Goal: Answer question/provide support

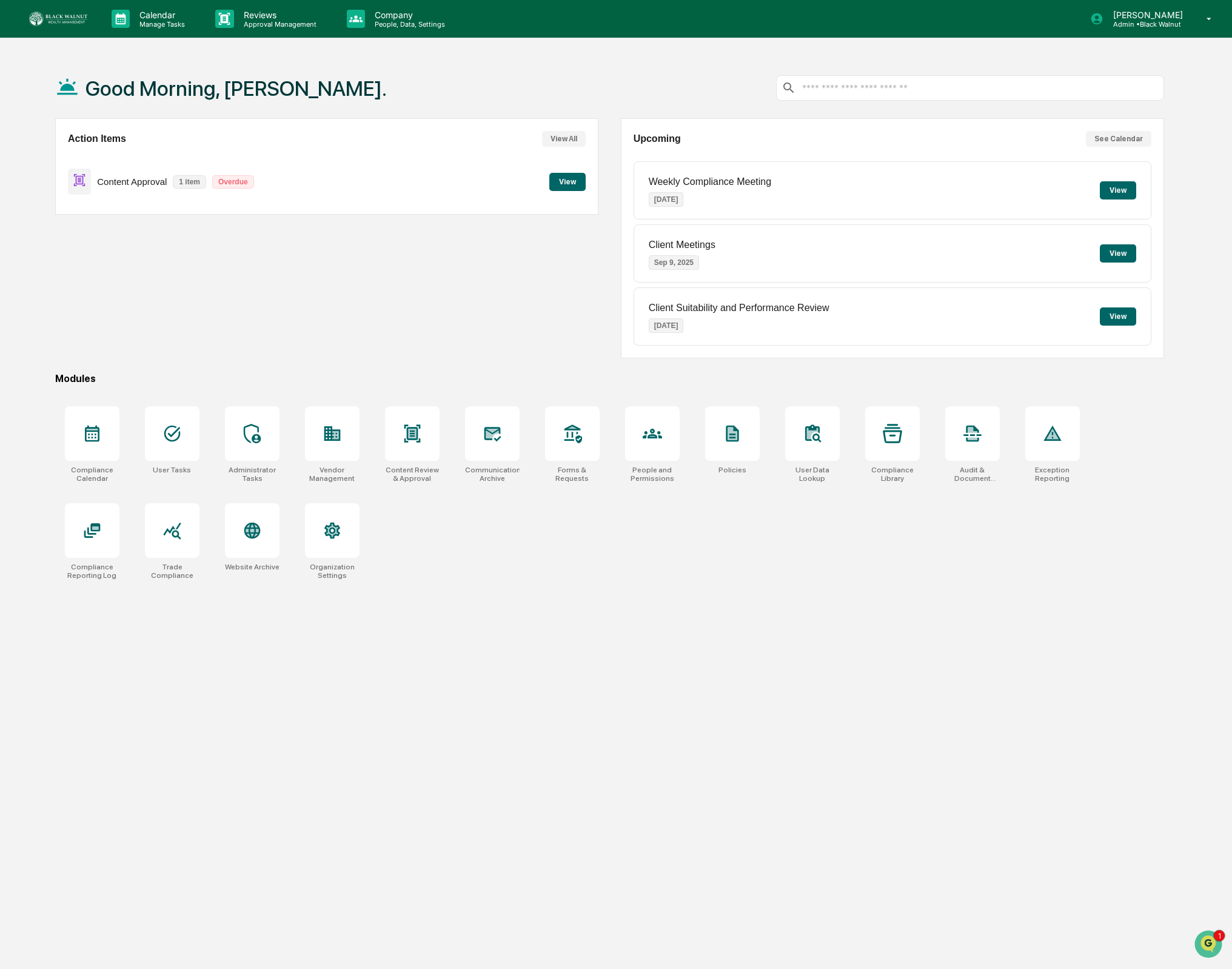
click at [607, 102] on div "Good Morning, [PERSON_NAME]." at bounding box center [609, 88] width 1109 height 60
click at [579, 181] on button "View" at bounding box center [568, 182] width 37 height 18
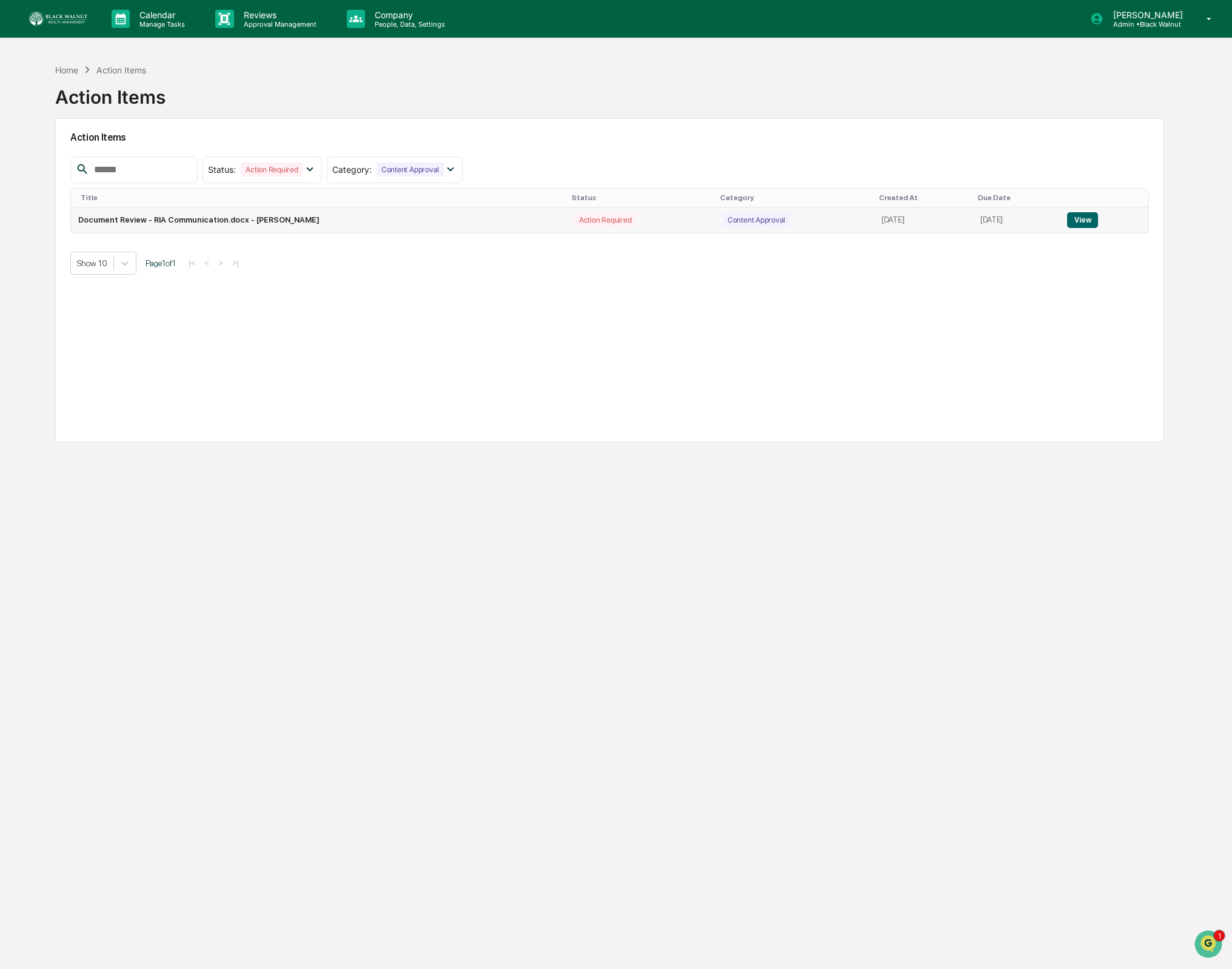
click at [1078, 220] on button "View" at bounding box center [1083, 220] width 31 height 16
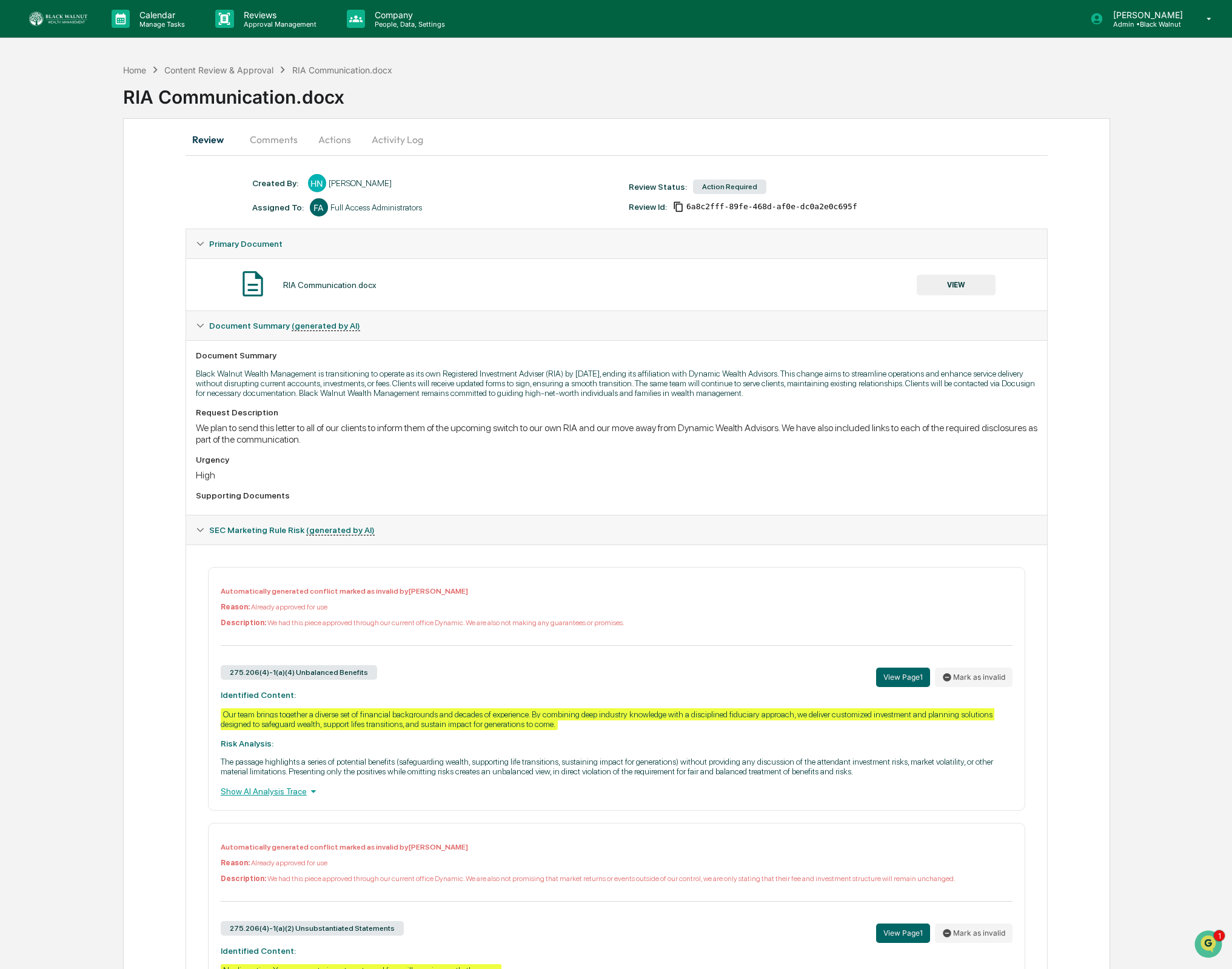
click at [347, 137] on button "Actions" at bounding box center [335, 140] width 55 height 29
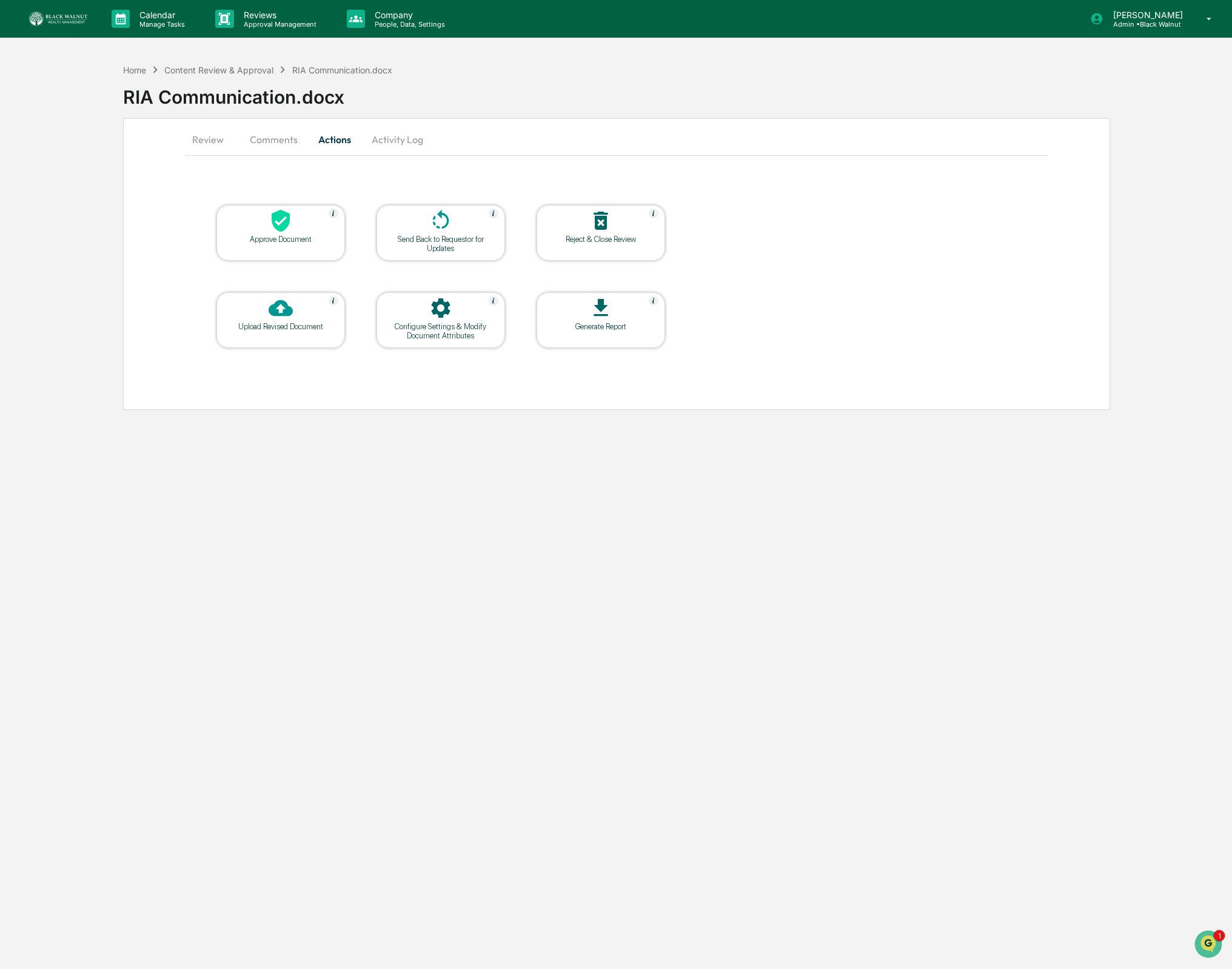
click at [297, 218] on div at bounding box center [281, 221] width 122 height 27
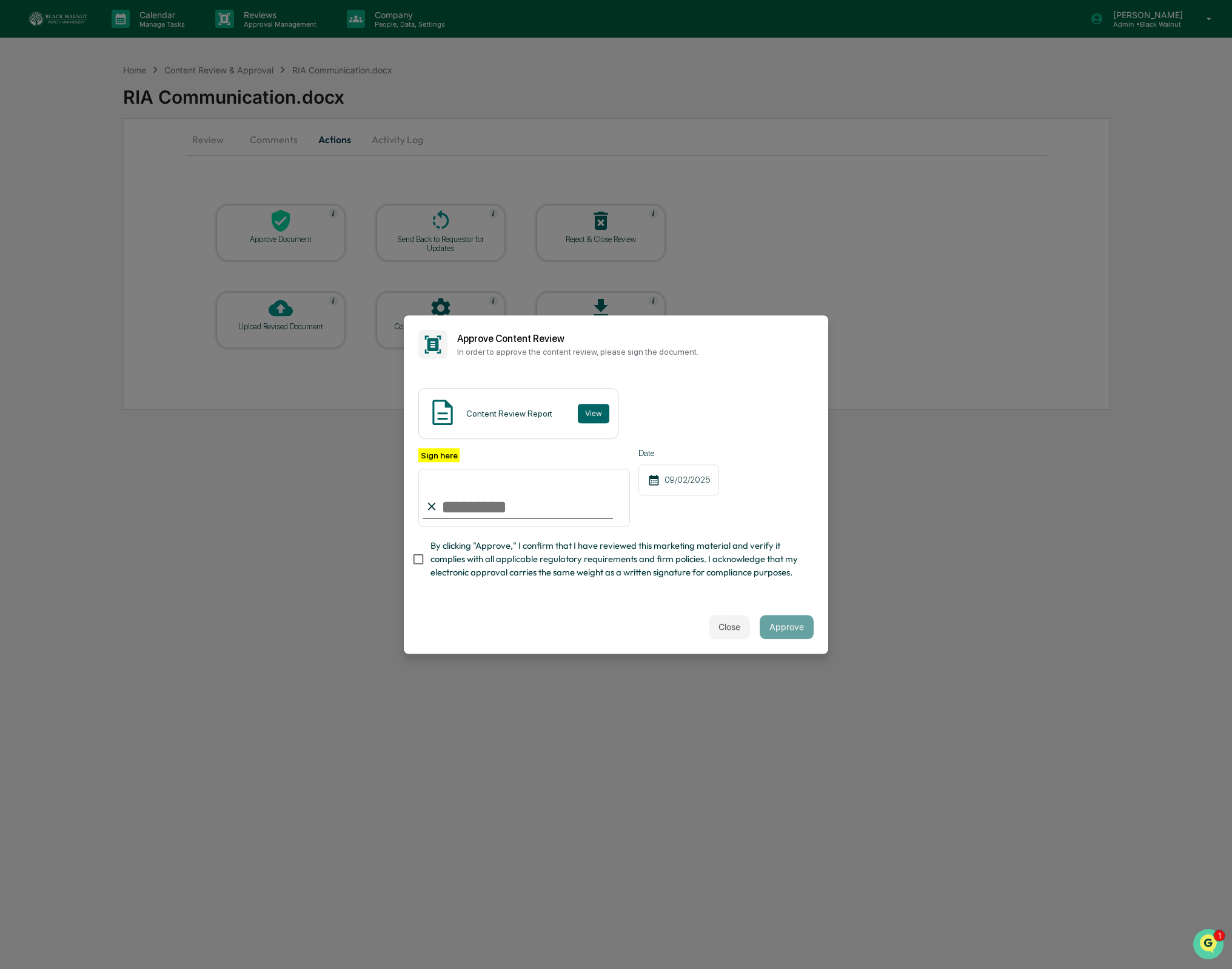
click at [1212, 947] on icon "Open customer support" at bounding box center [1208, 959] width 30 height 30
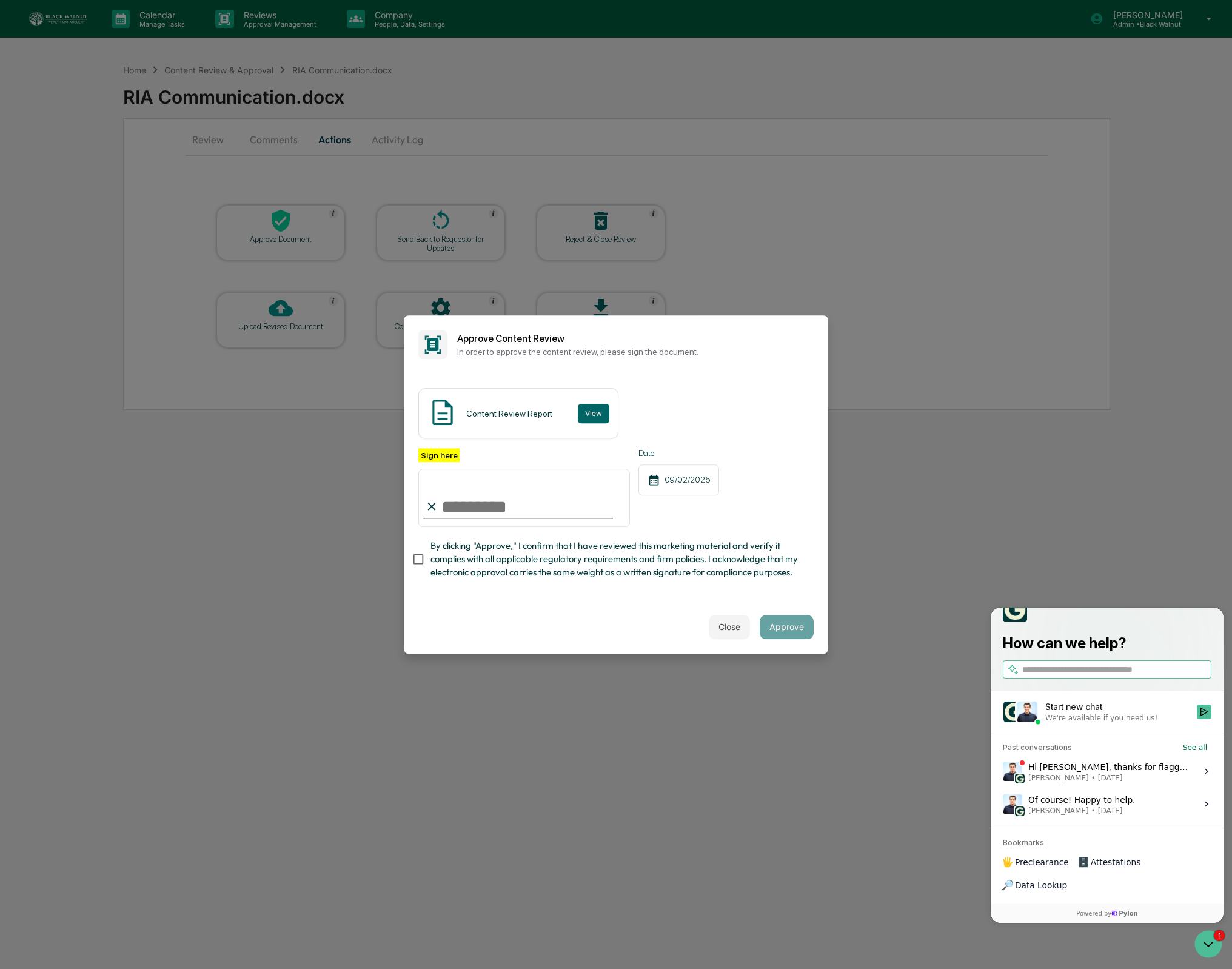
click at [1125, 783] on span "[PERSON_NAME] • [DATE]" at bounding box center [1109, 778] width 161 height 10
click at [1002, 772] on button "View issue" at bounding box center [1002, 771] width 1 height 1
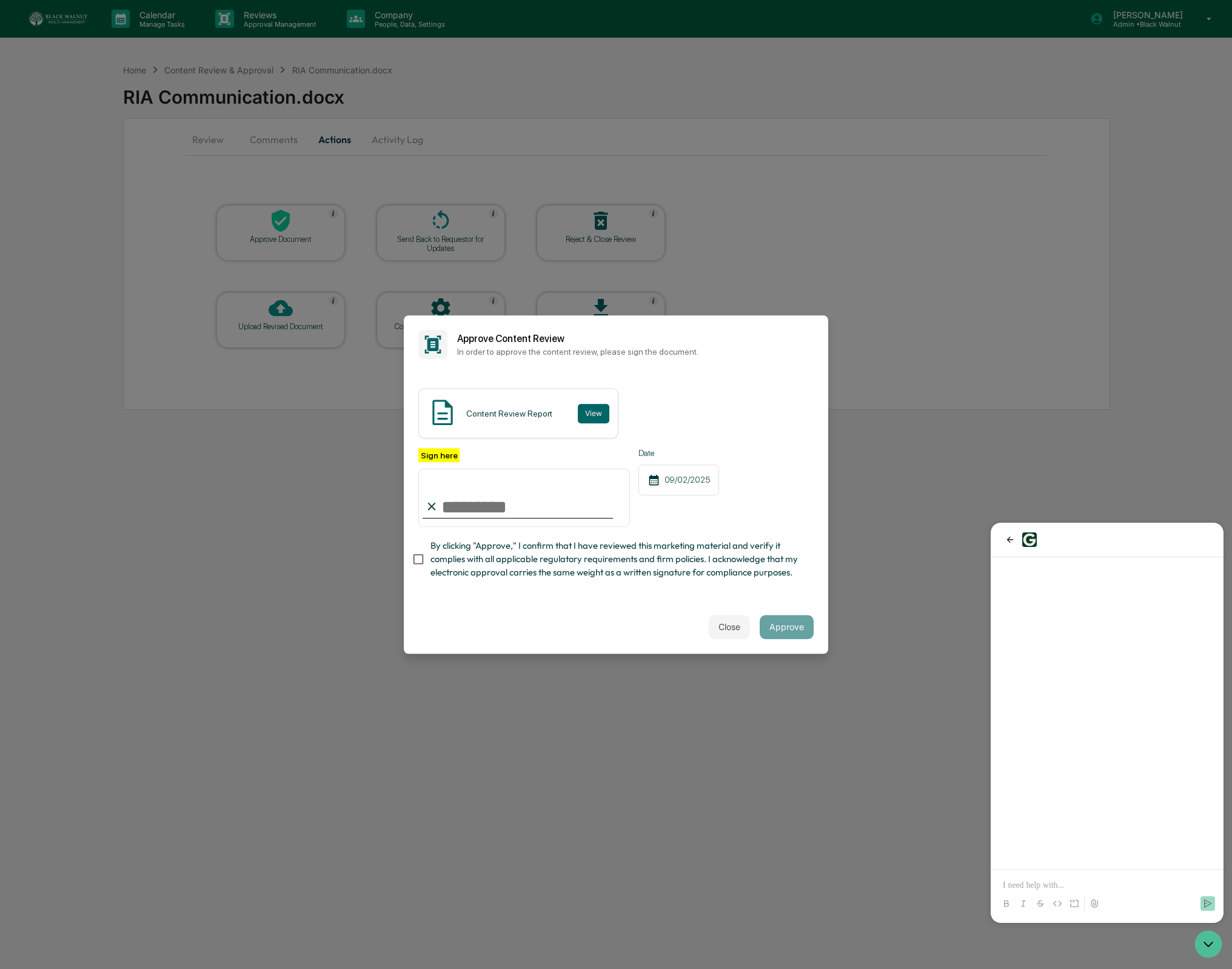
scroll to position [615, 0]
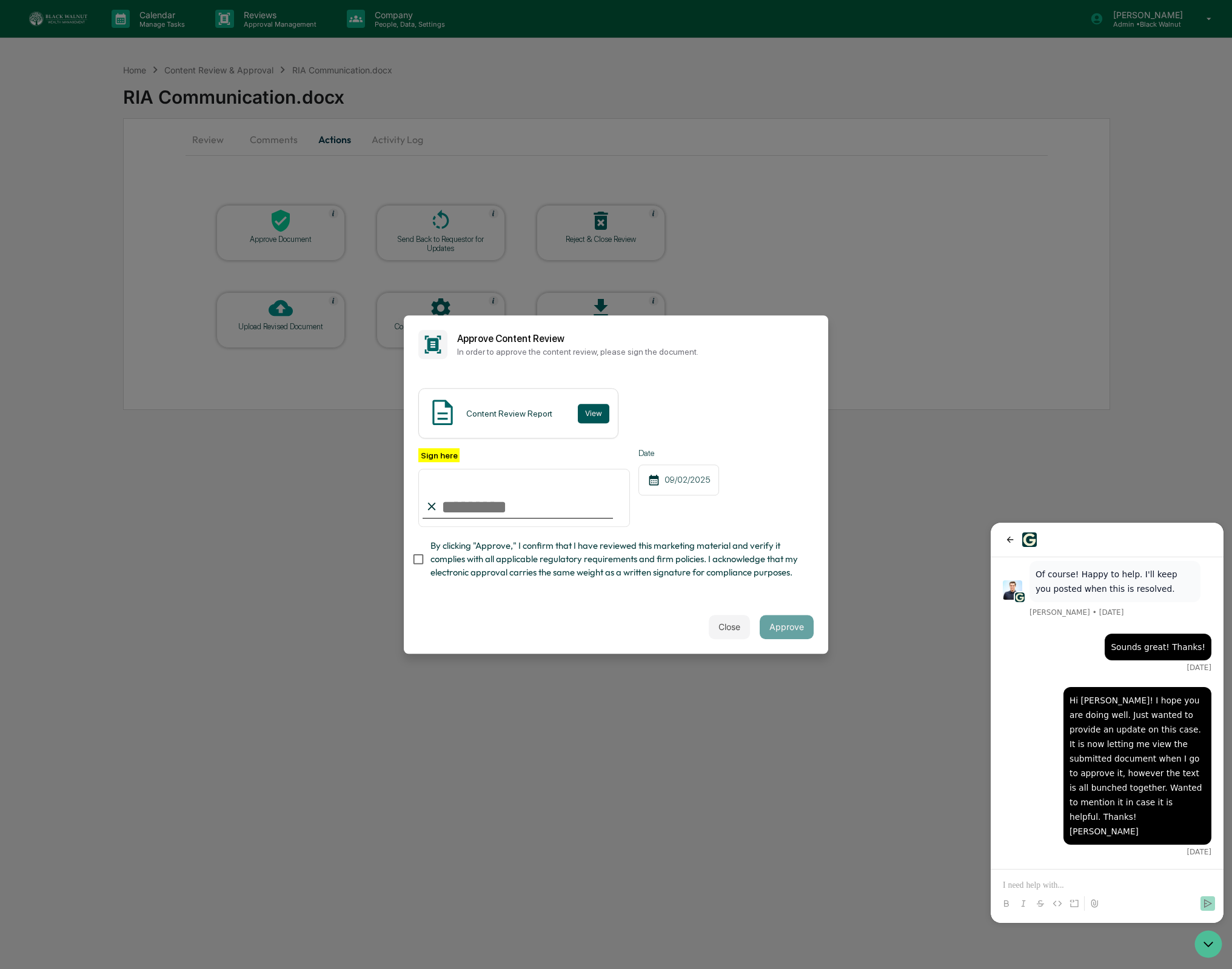
click at [595, 409] on button "View" at bounding box center [594, 414] width 31 height 19
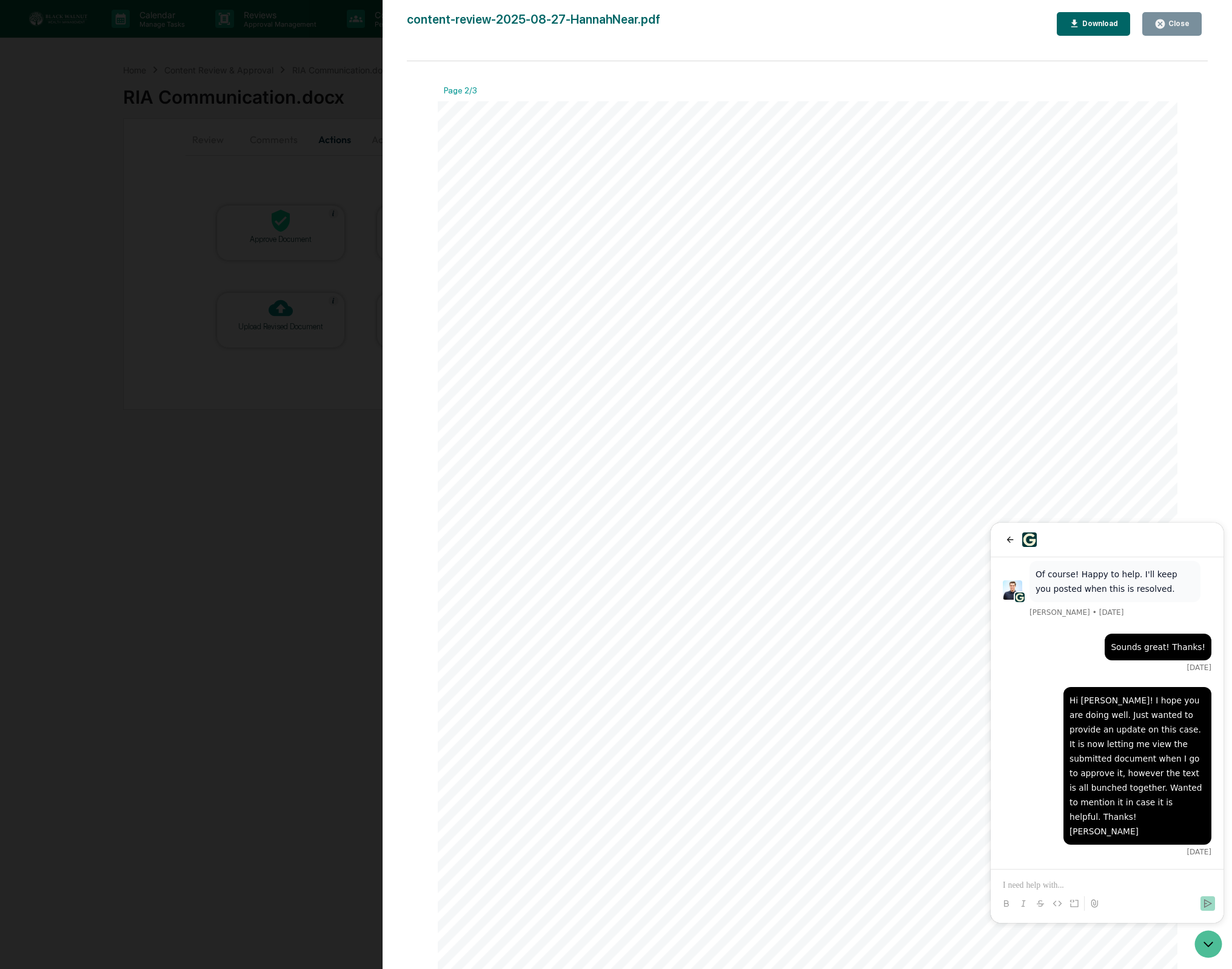
scroll to position [1083, 0]
click at [1208, 941] on icon "Open customer support" at bounding box center [1208, 944] width 30 height 30
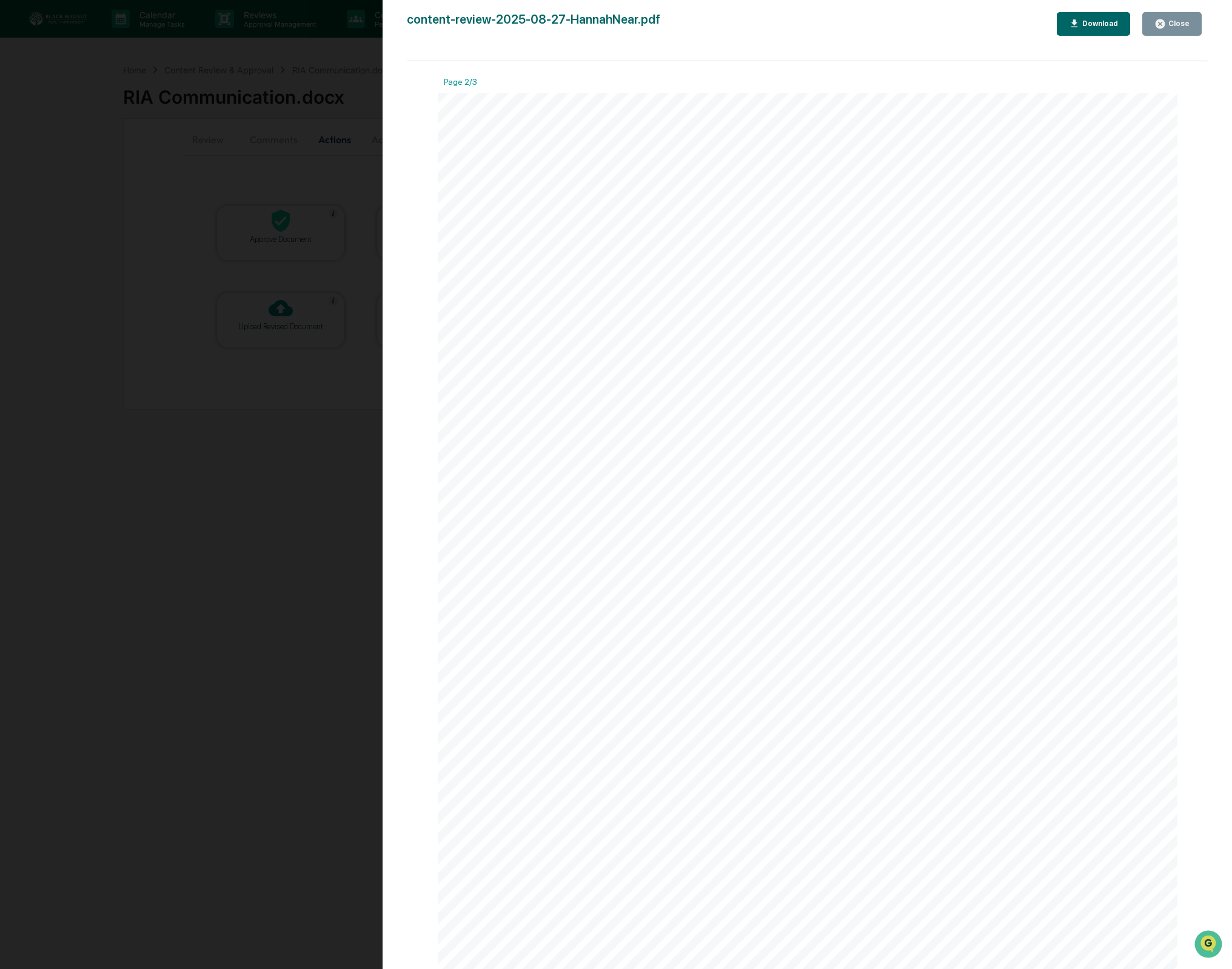
click at [1187, 30] on button "Close" at bounding box center [1172, 24] width 59 height 24
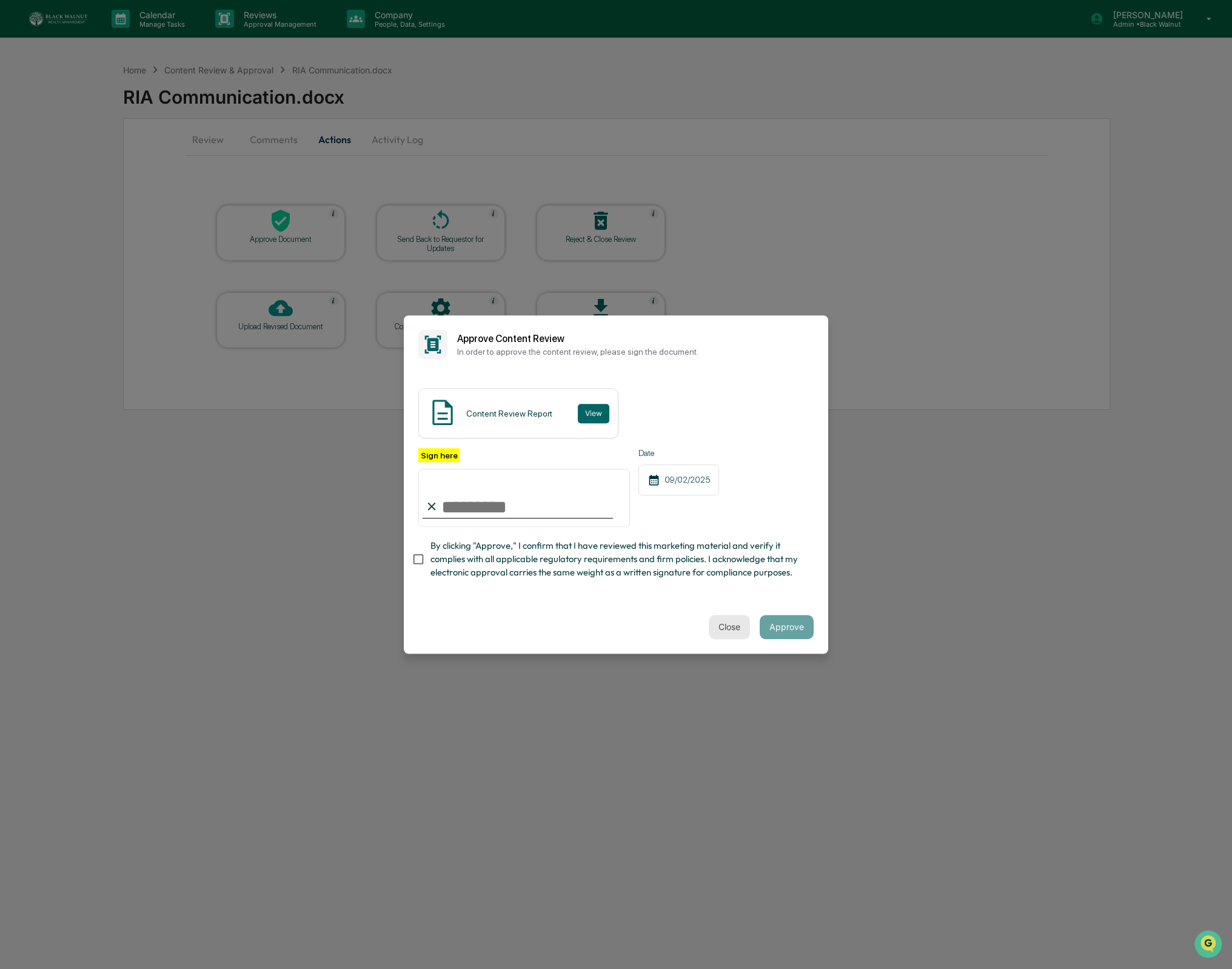
click at [740, 635] on button "Close" at bounding box center [729, 627] width 41 height 25
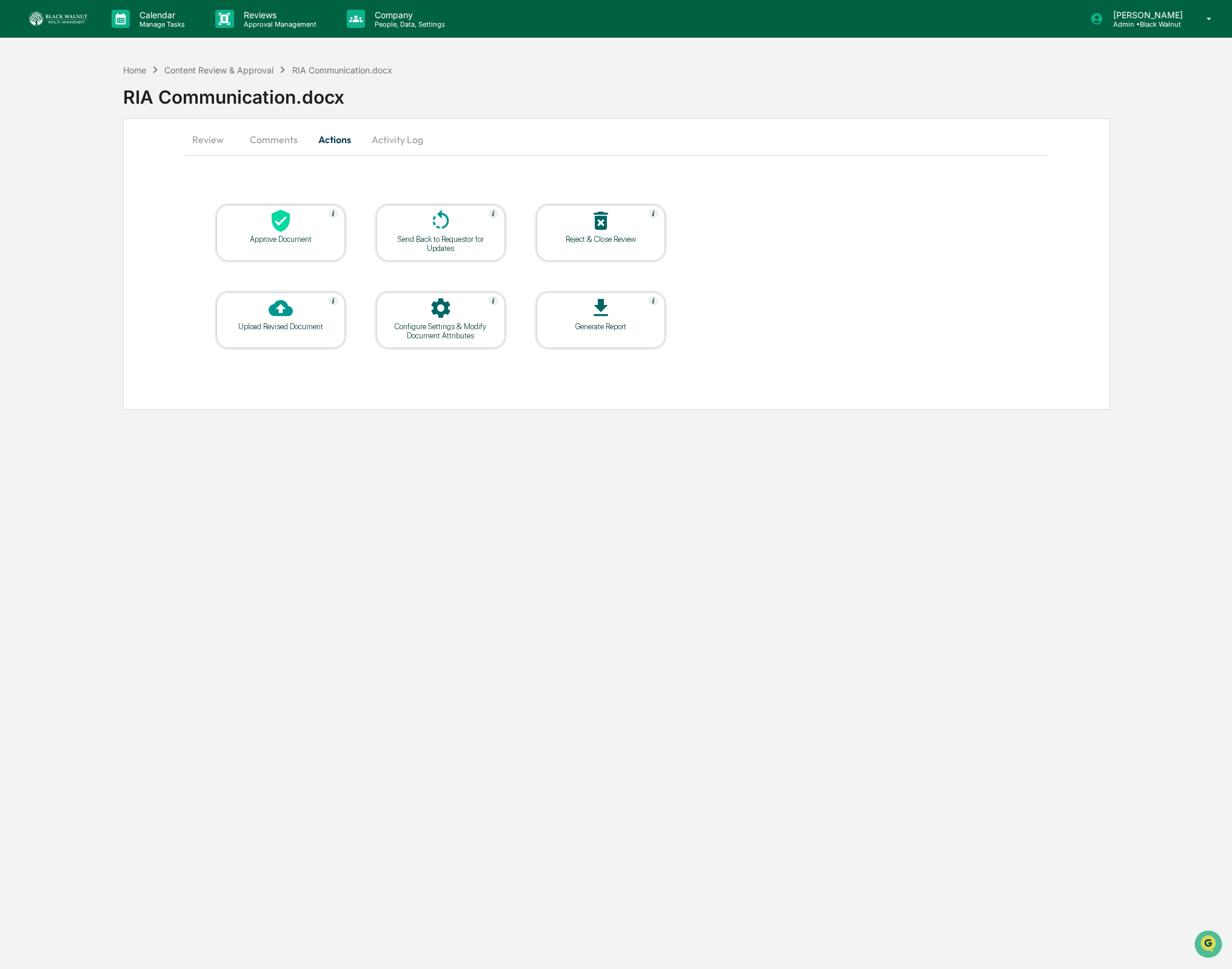
scroll to position [615, 0]
